Goal: Information Seeking & Learning: Learn about a topic

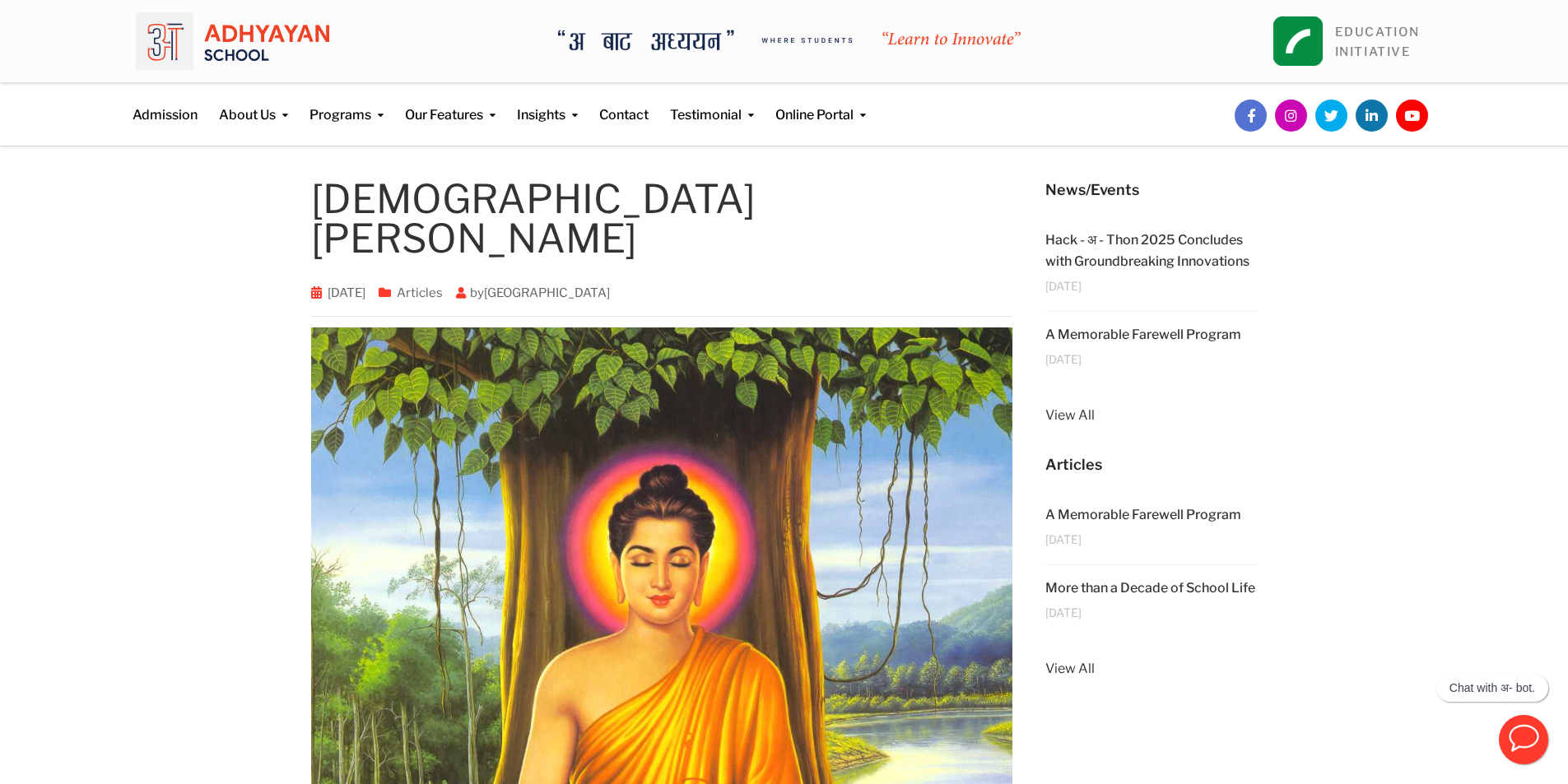
click at [239, 50] on img at bounding box center [233, 41] width 193 height 57
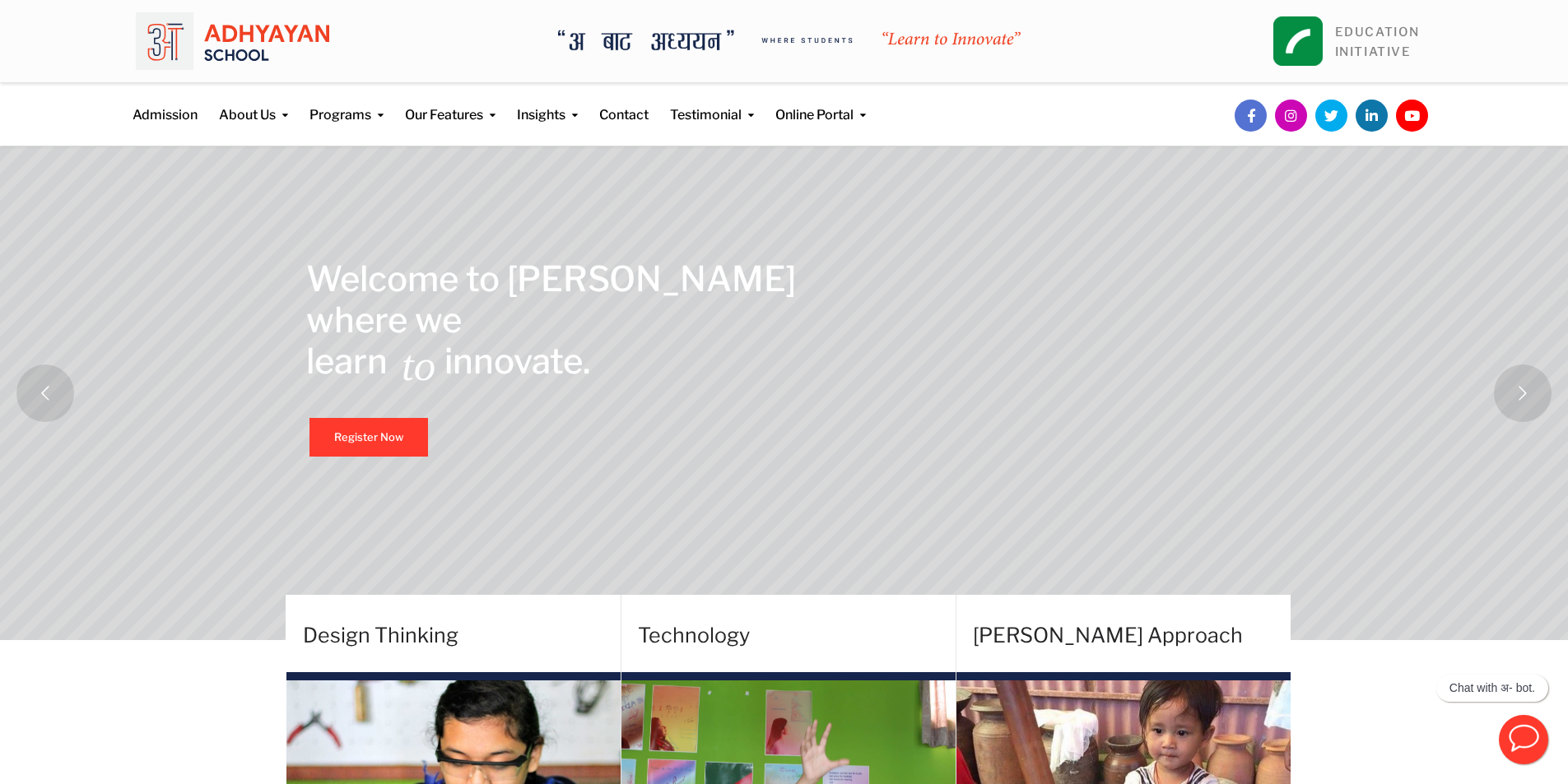
click at [666, 42] on img at bounding box center [789, 40] width 463 height 22
click at [160, 103] on link "Admission" at bounding box center [165, 104] width 65 height 42
click at [157, 124] on link "Admission" at bounding box center [165, 104] width 65 height 42
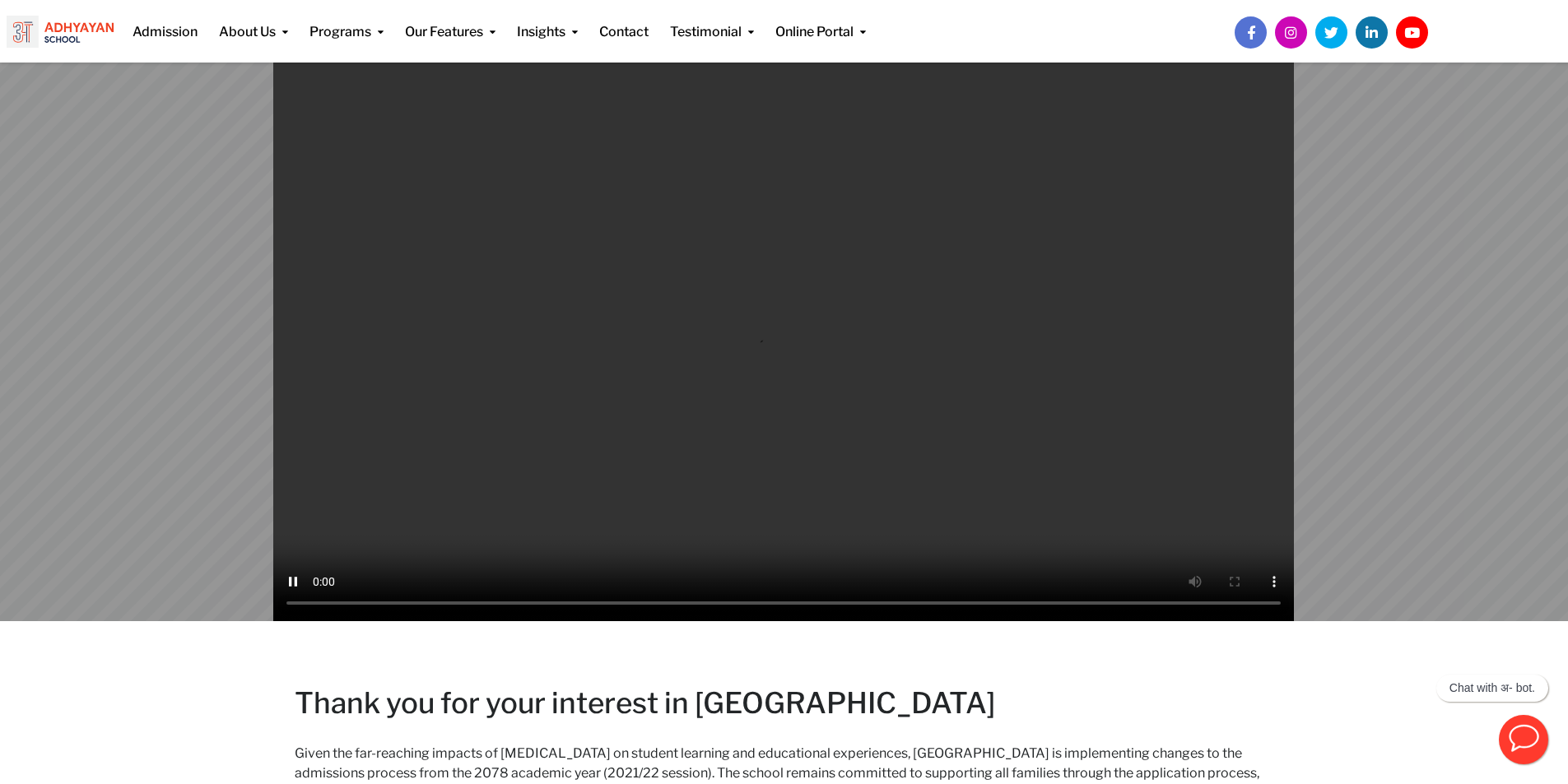
scroll to position [123, 0]
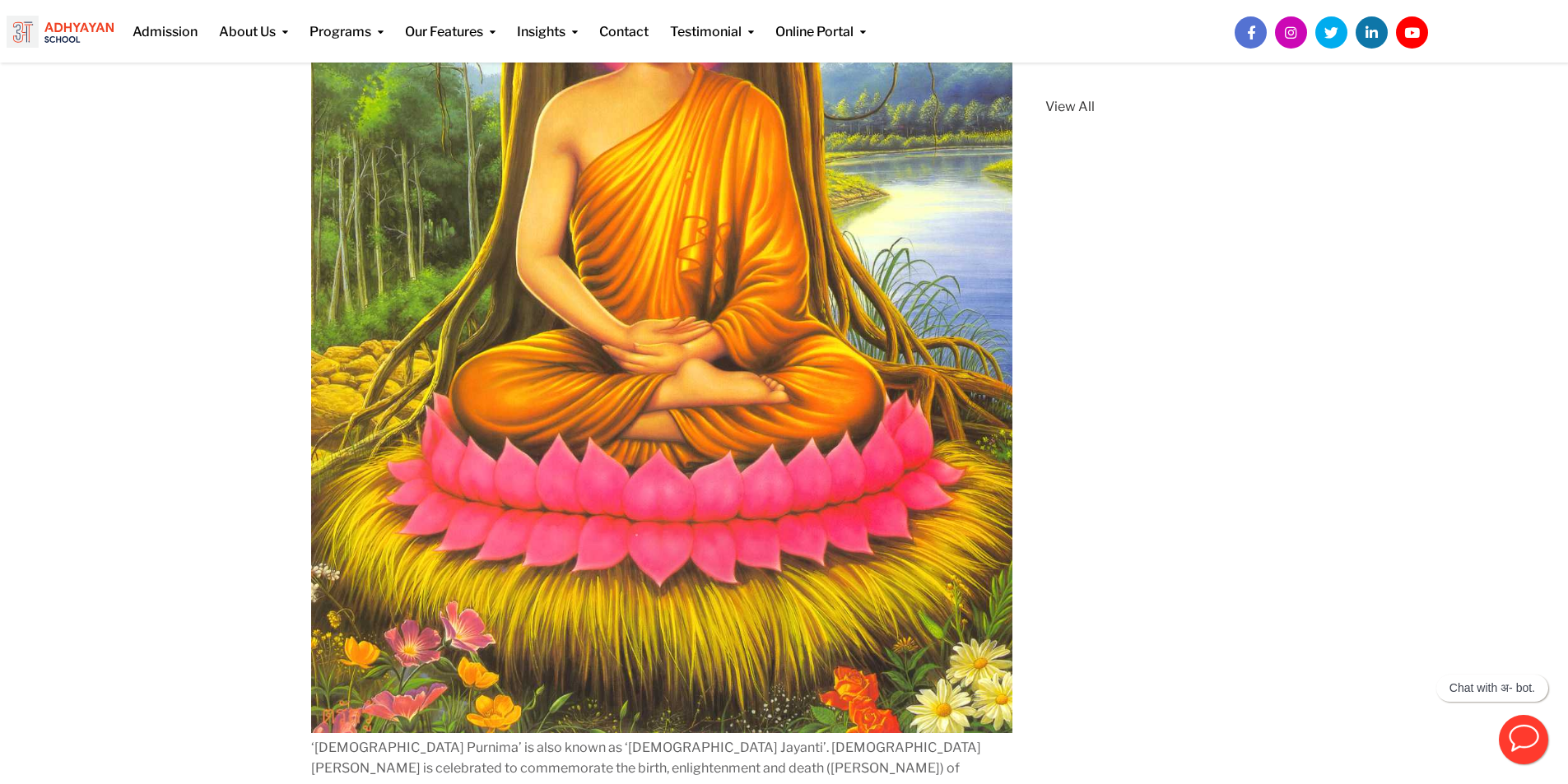
scroll to position [453, 0]
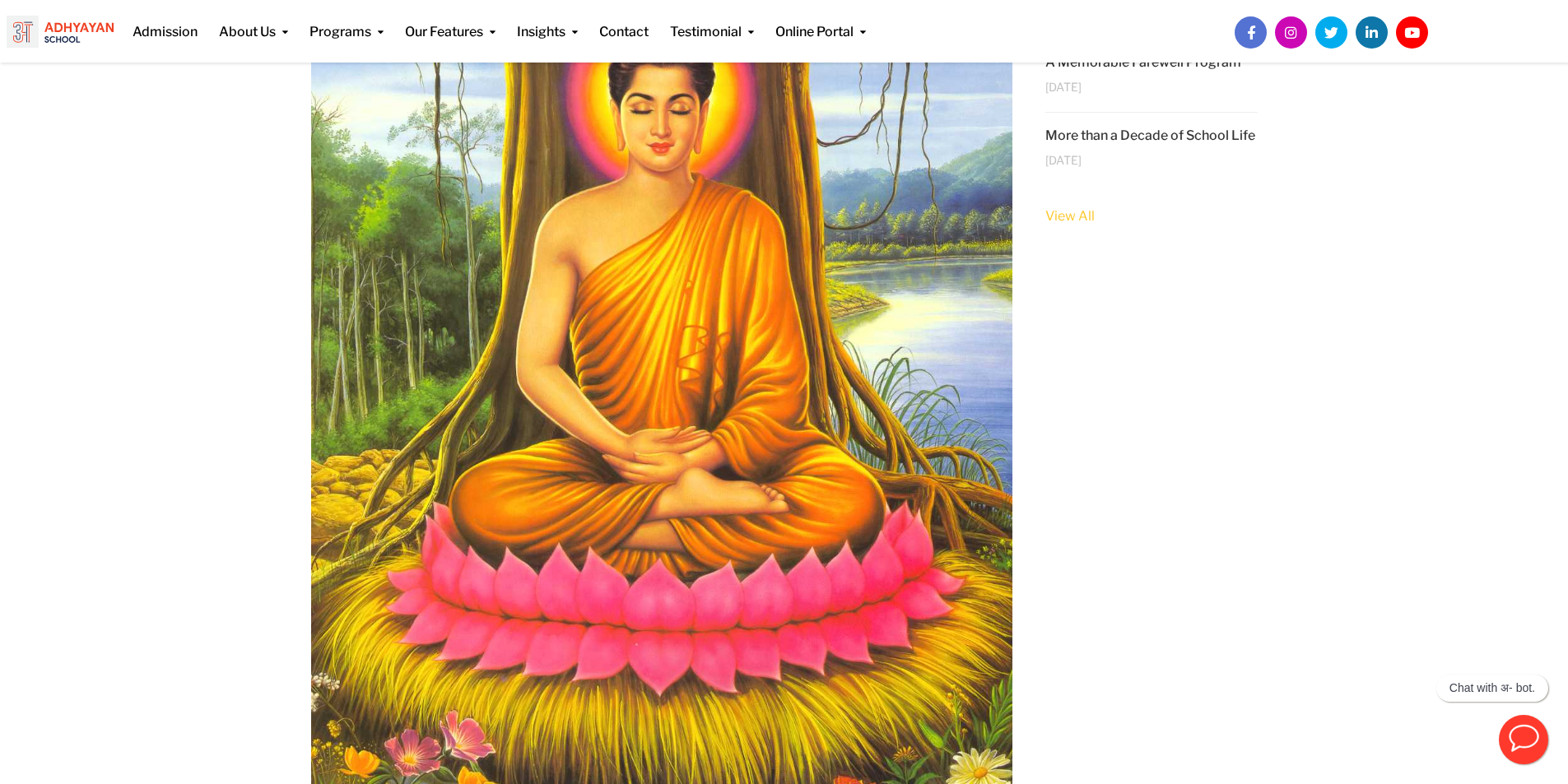
click at [1058, 227] on link "View All" at bounding box center [1151, 217] width 212 height 22
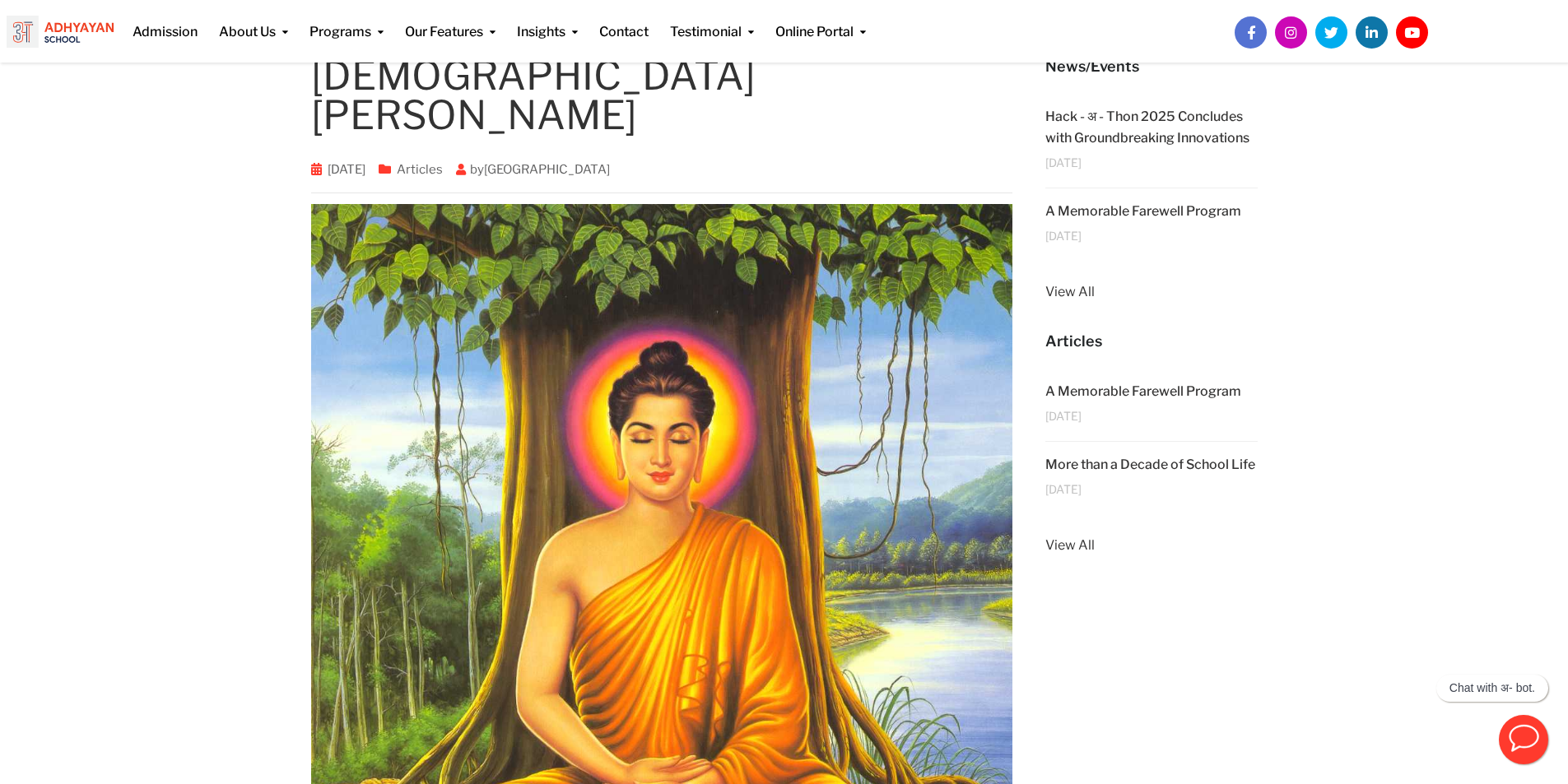
scroll to position [288, 0]
